Goal: Navigation & Orientation: Find specific page/section

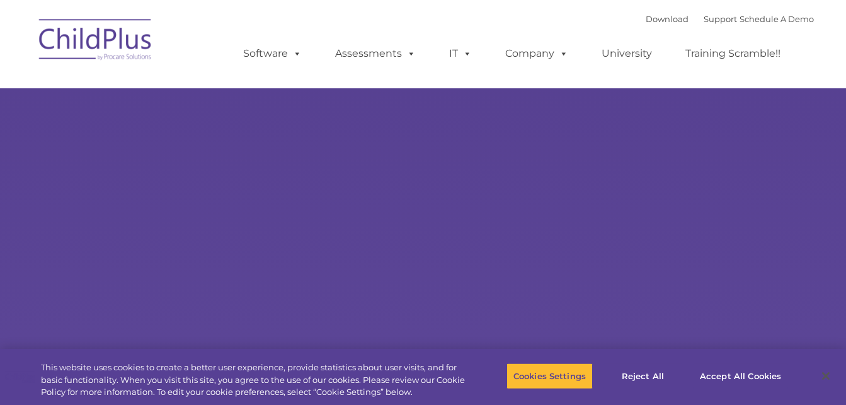
select select "MEDIUM"
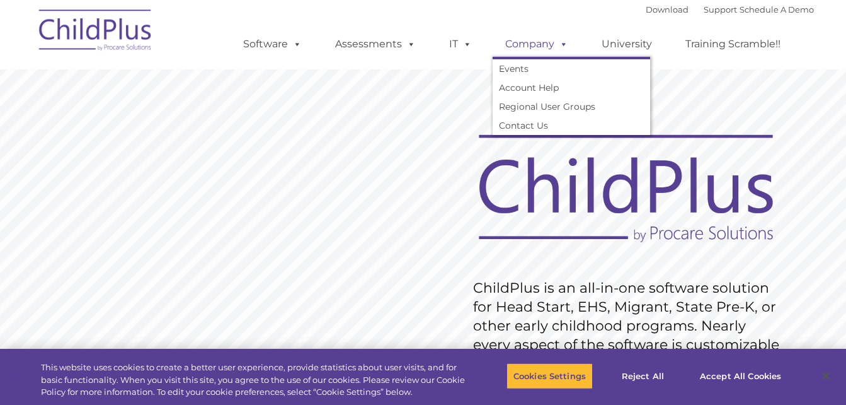
click at [550, 43] on link "Company" at bounding box center [537, 44] width 88 height 25
click at [539, 88] on link "Account Help" at bounding box center [572, 87] width 158 height 19
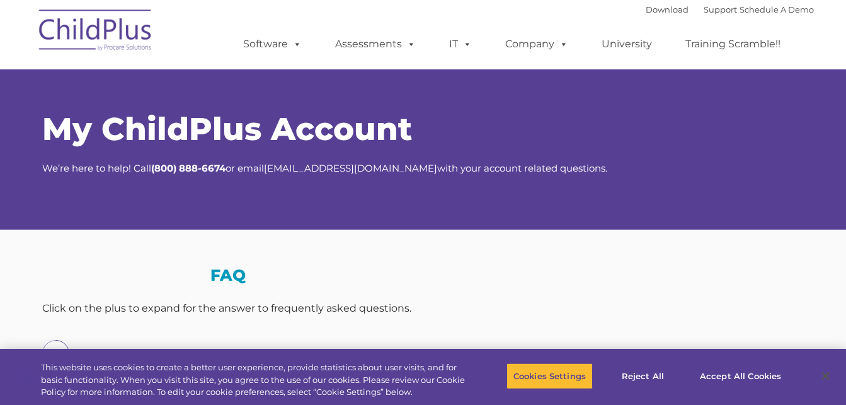
type input ""
select select "MEDIUM"
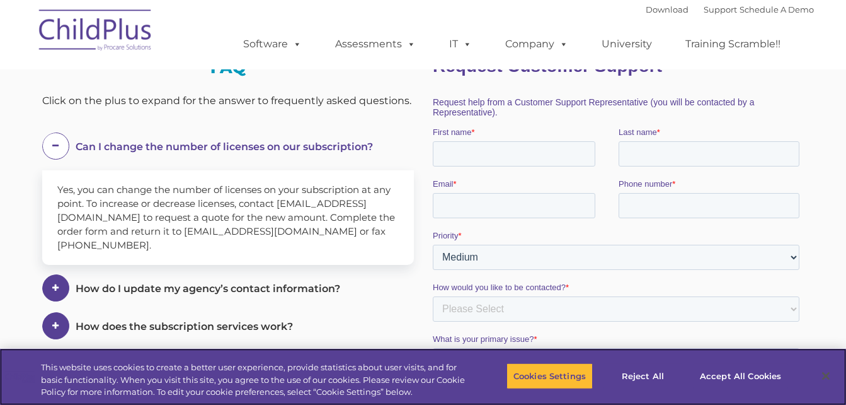
scroll to position [211, 0]
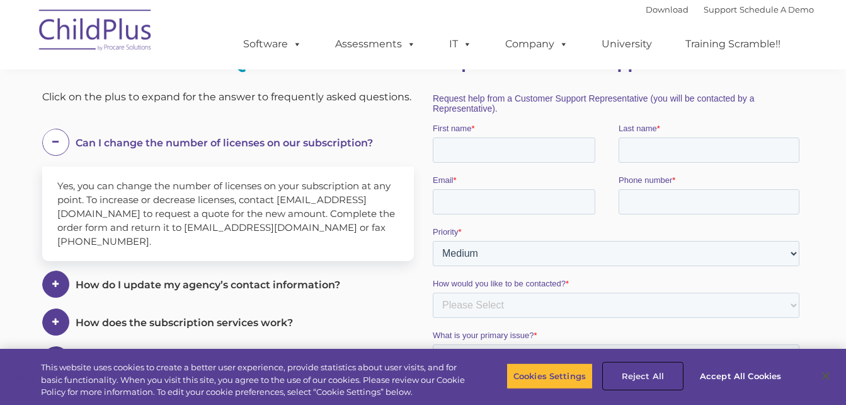
click at [654, 379] on button "Reject All" at bounding box center [643, 375] width 79 height 26
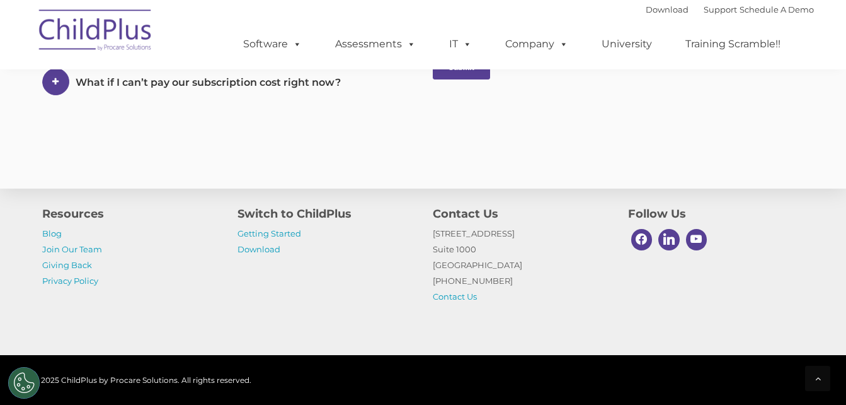
scroll to position [807, 0]
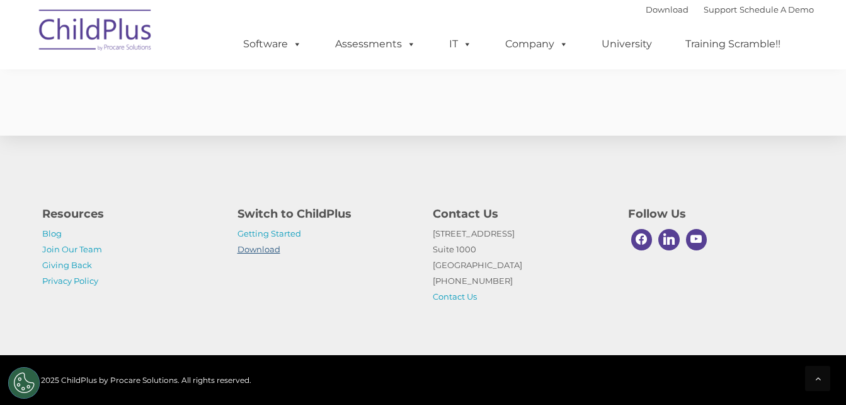
click at [258, 250] on link "Download" at bounding box center [259, 249] width 43 height 10
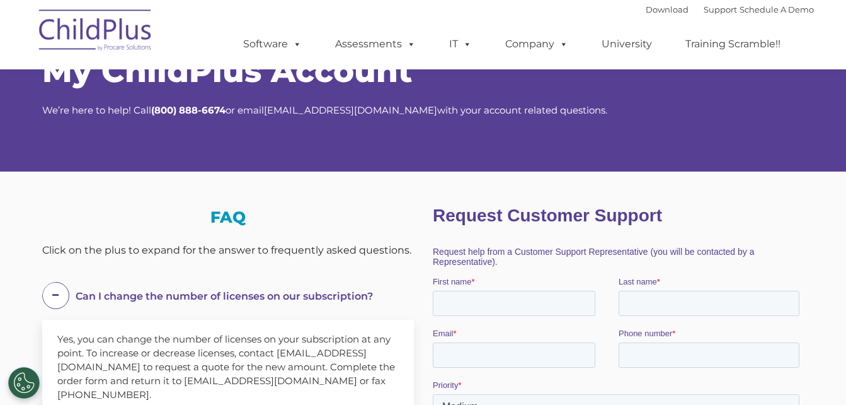
scroll to position [0, 0]
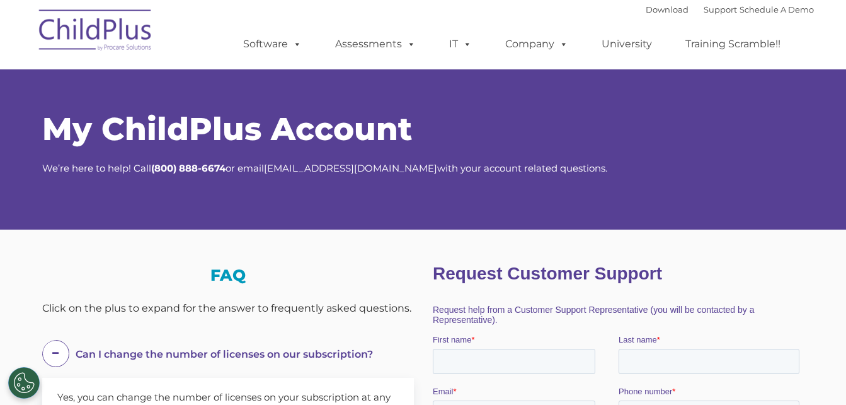
click at [138, 28] on img at bounding box center [96, 32] width 126 height 63
